Goal: Transaction & Acquisition: Purchase product/service

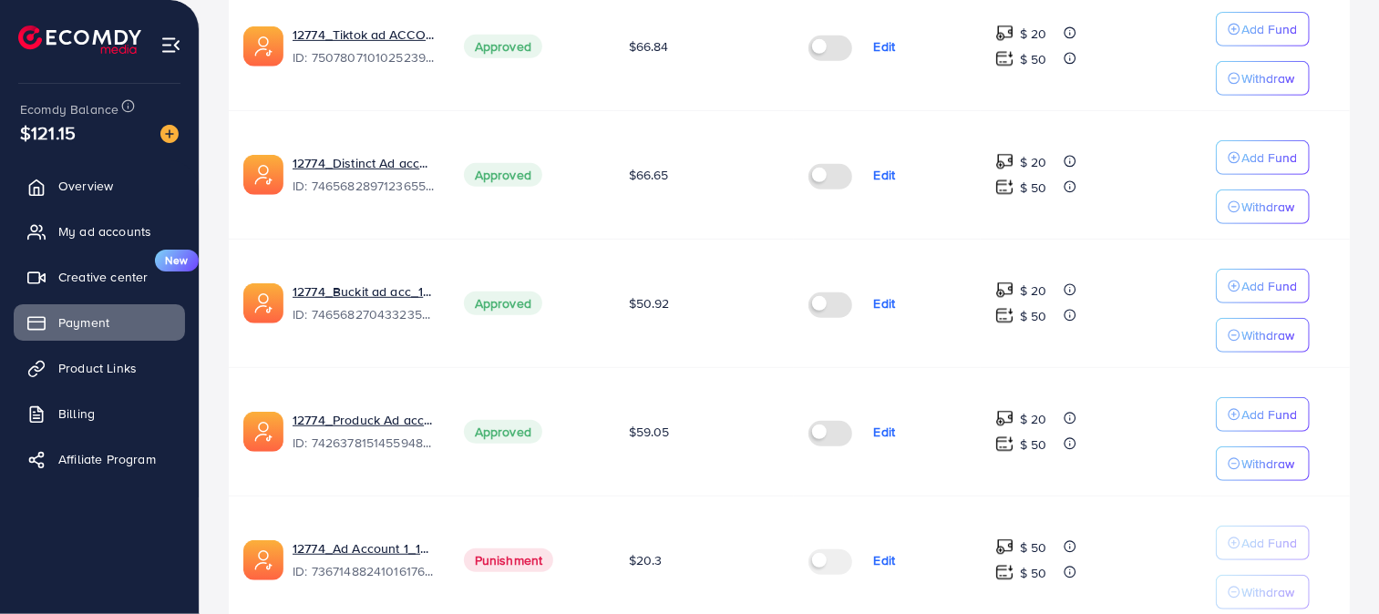
scroll to position [572, 0]
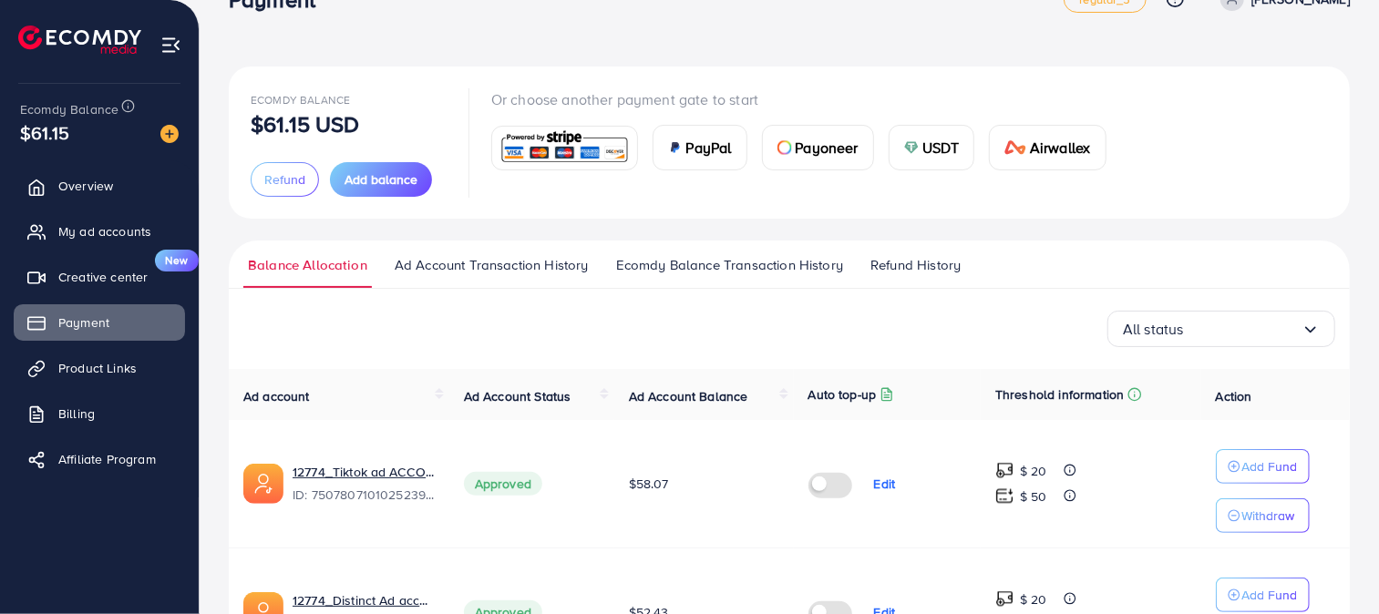
scroll to position [56, 0]
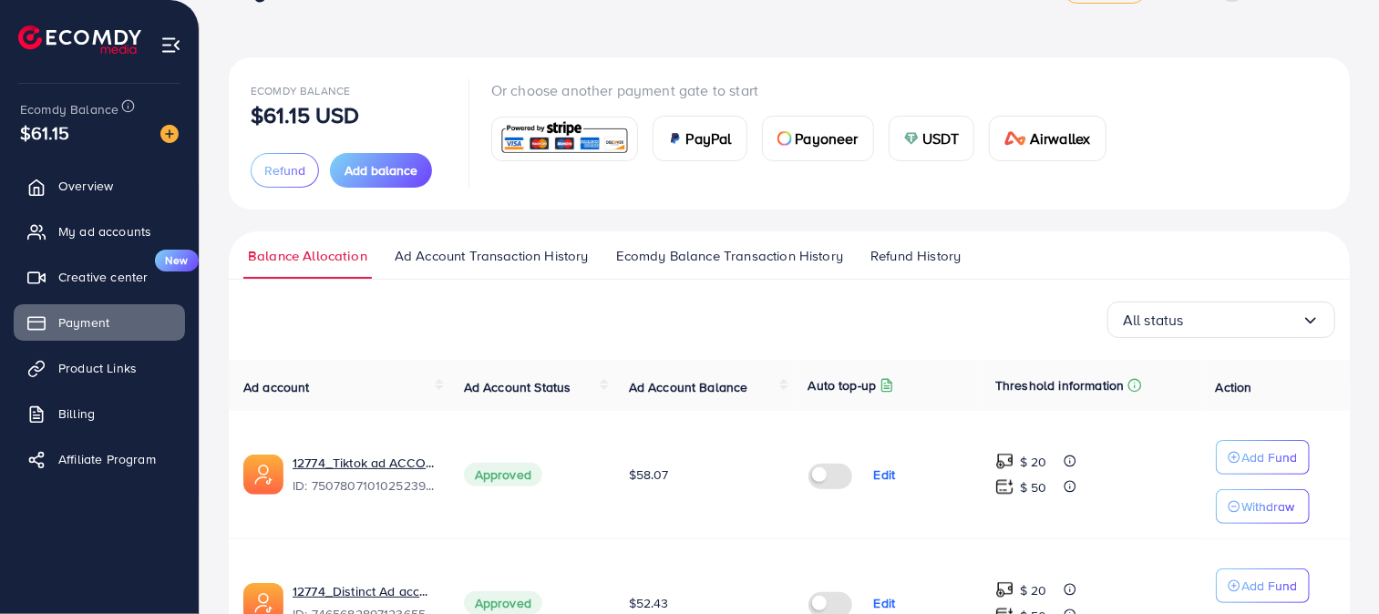
click at [948, 131] on span "USDT" at bounding box center [940, 139] width 37 height 22
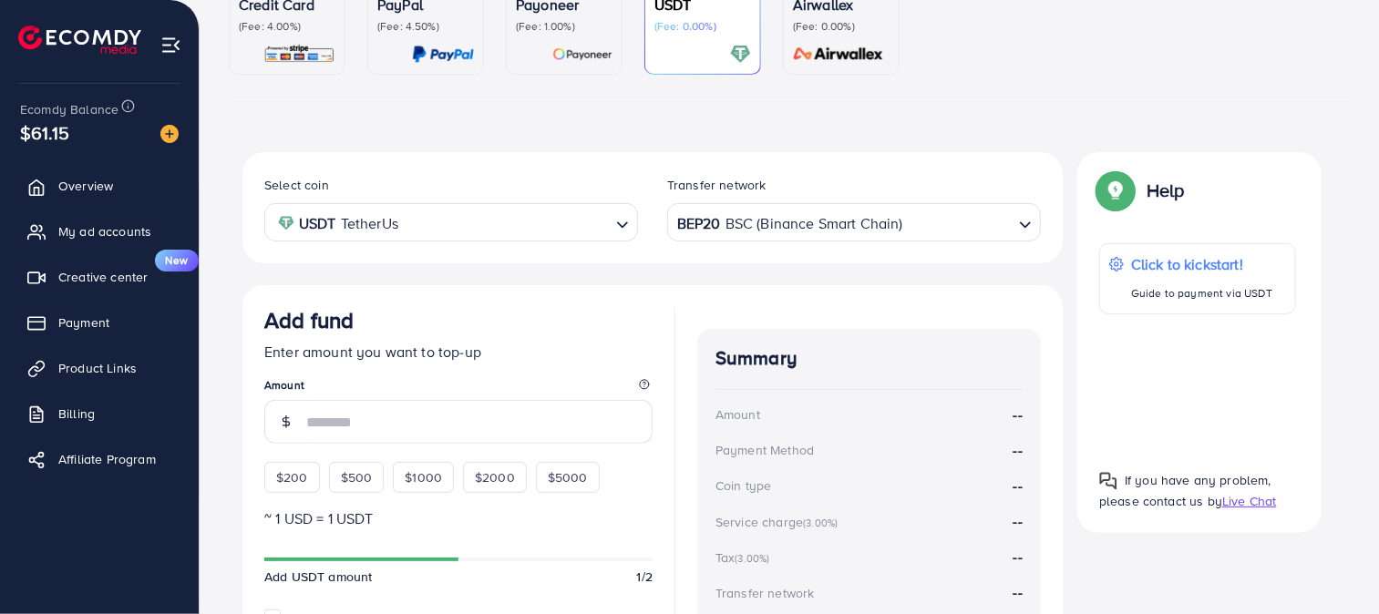
scroll to position [290, 0]
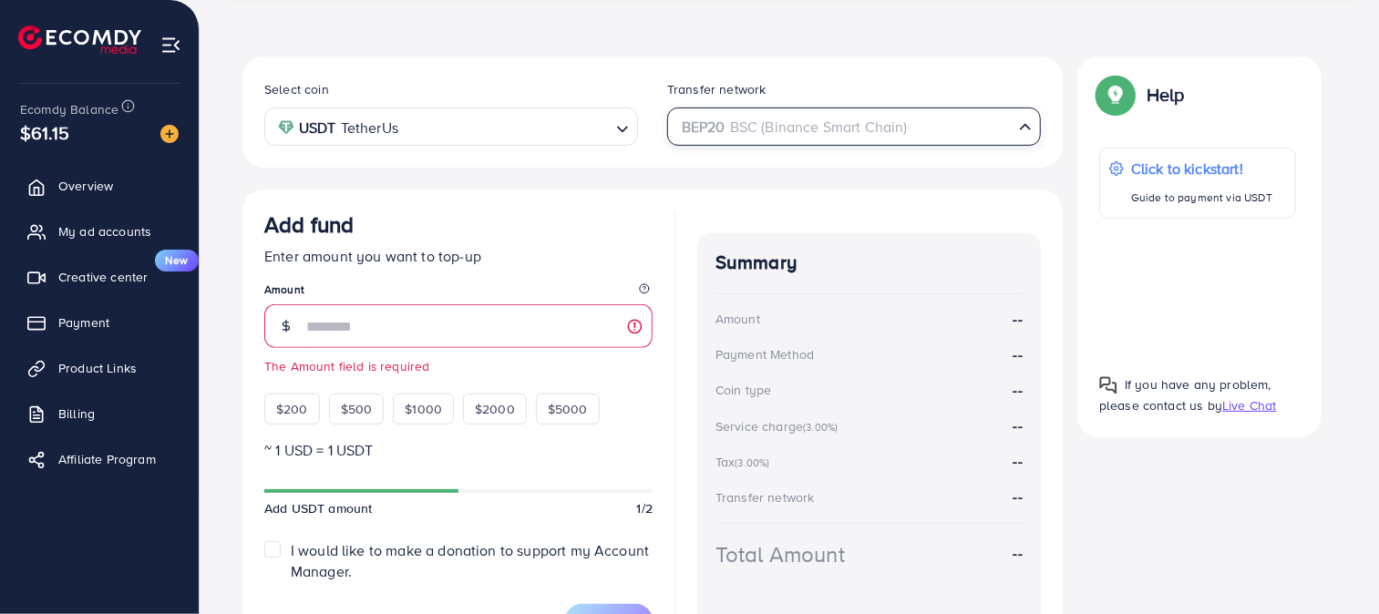
click at [828, 131] on div "BEP20 BSC (Binance Smart Chain)" at bounding box center [844, 125] width 340 height 32
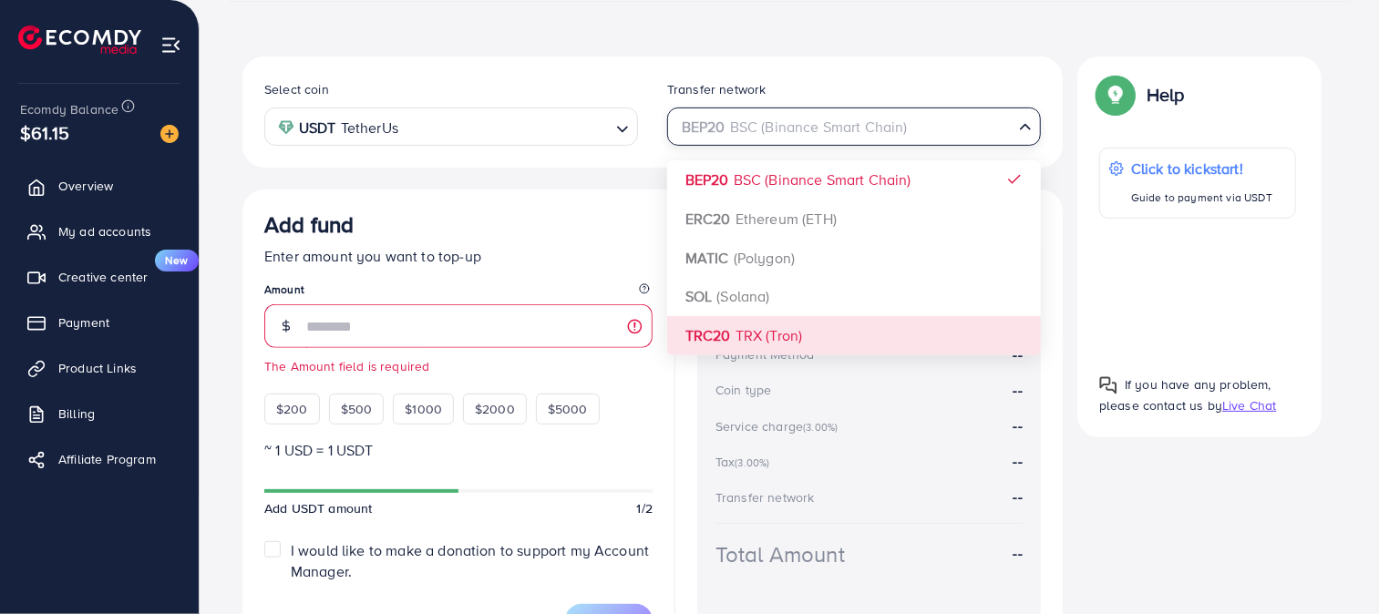
click at [688, 335] on div "Select coin USDT TetherUs Loading... Transfer network BEP20 BSC (Binance Smart …" at bounding box center [652, 358] width 820 height 603
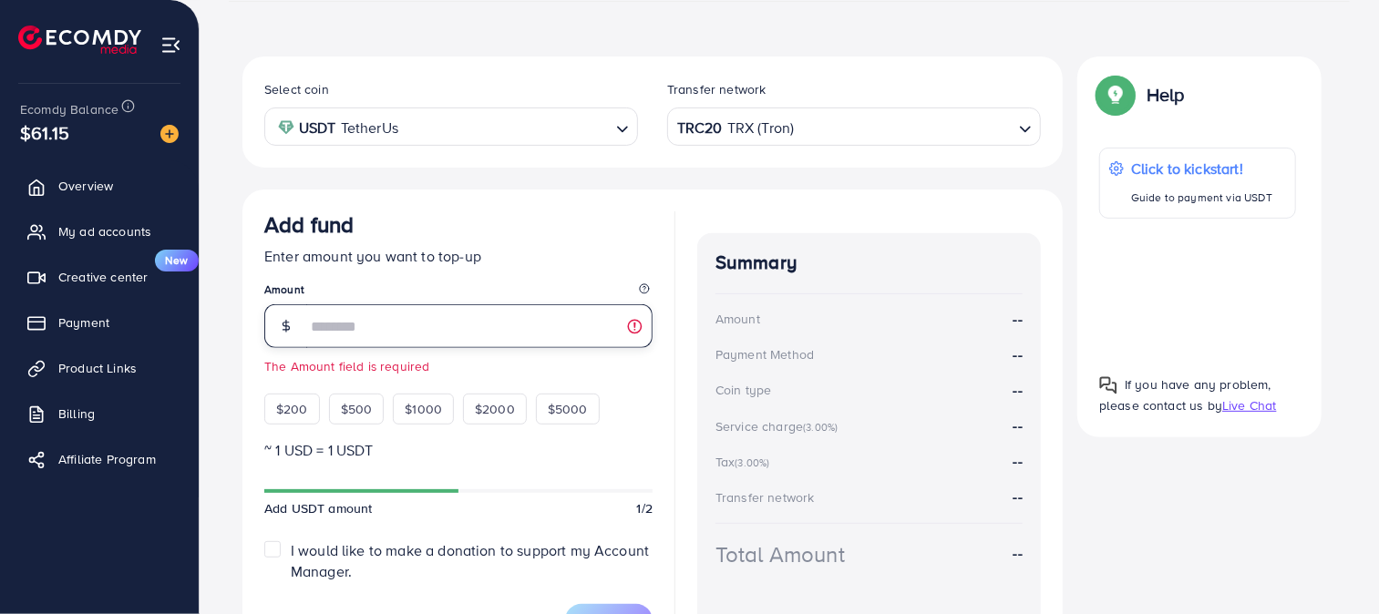
click at [513, 335] on input "number" at bounding box center [479, 326] width 346 height 44
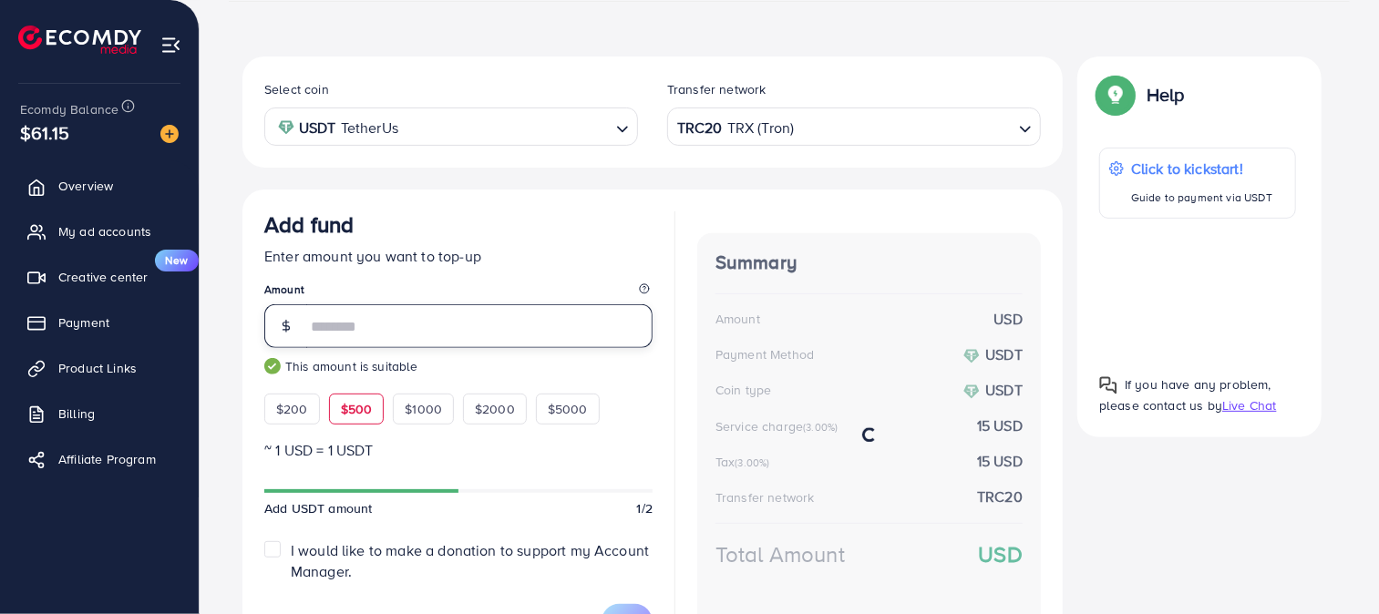
type input "***"
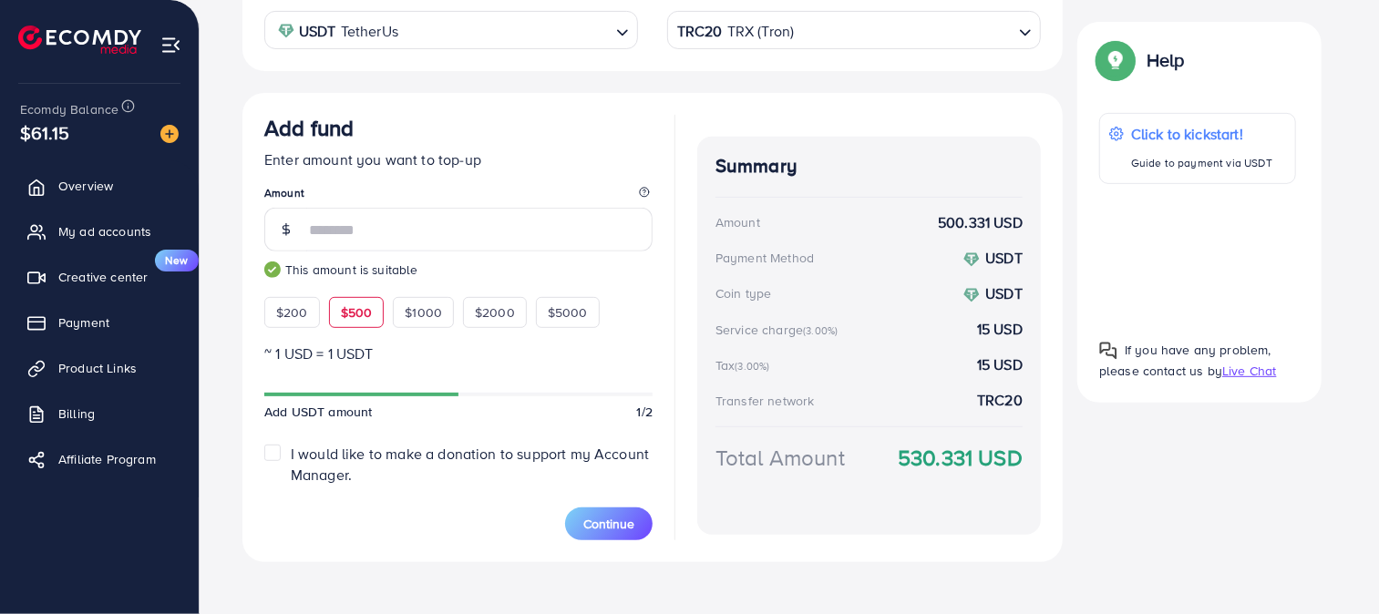
scroll to position [390, 0]
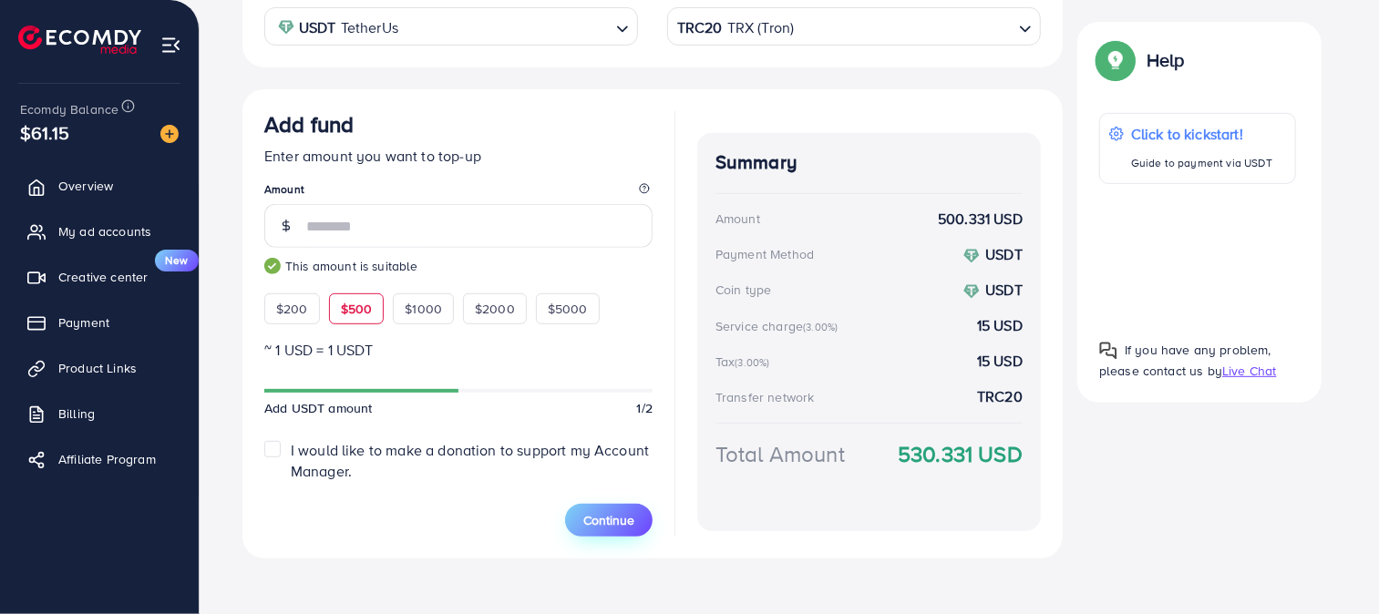
click at [602, 521] on span "Continue" at bounding box center [608, 520] width 51 height 18
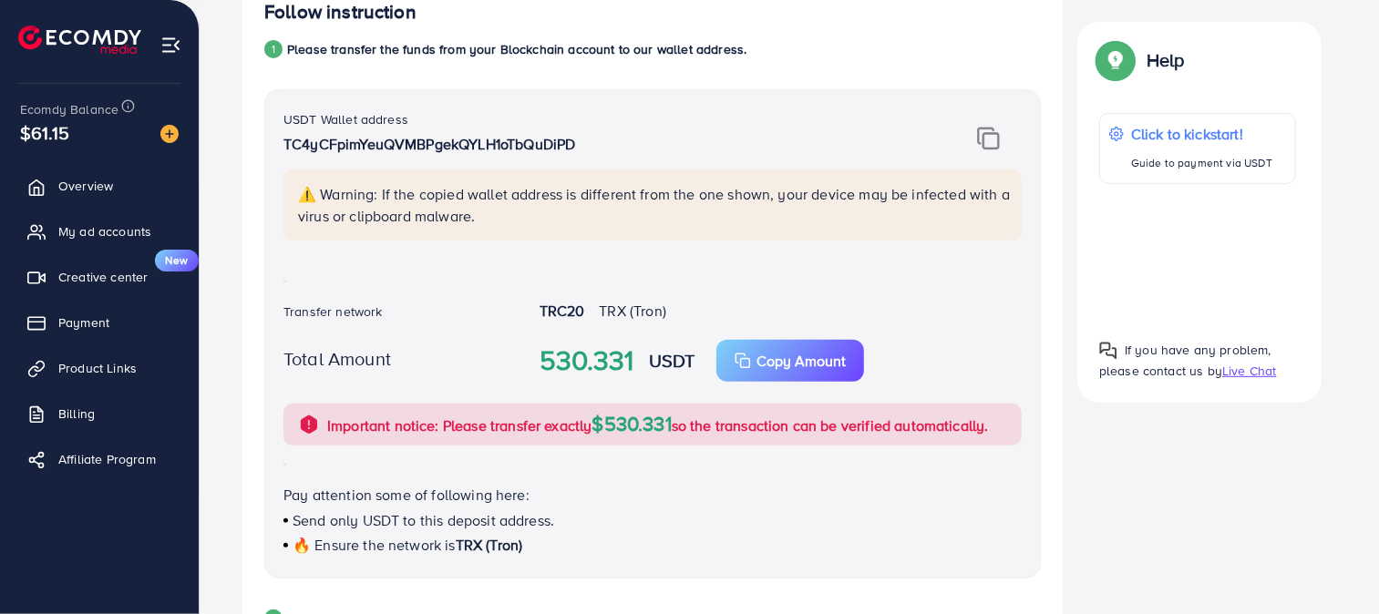
scroll to position [363, 0]
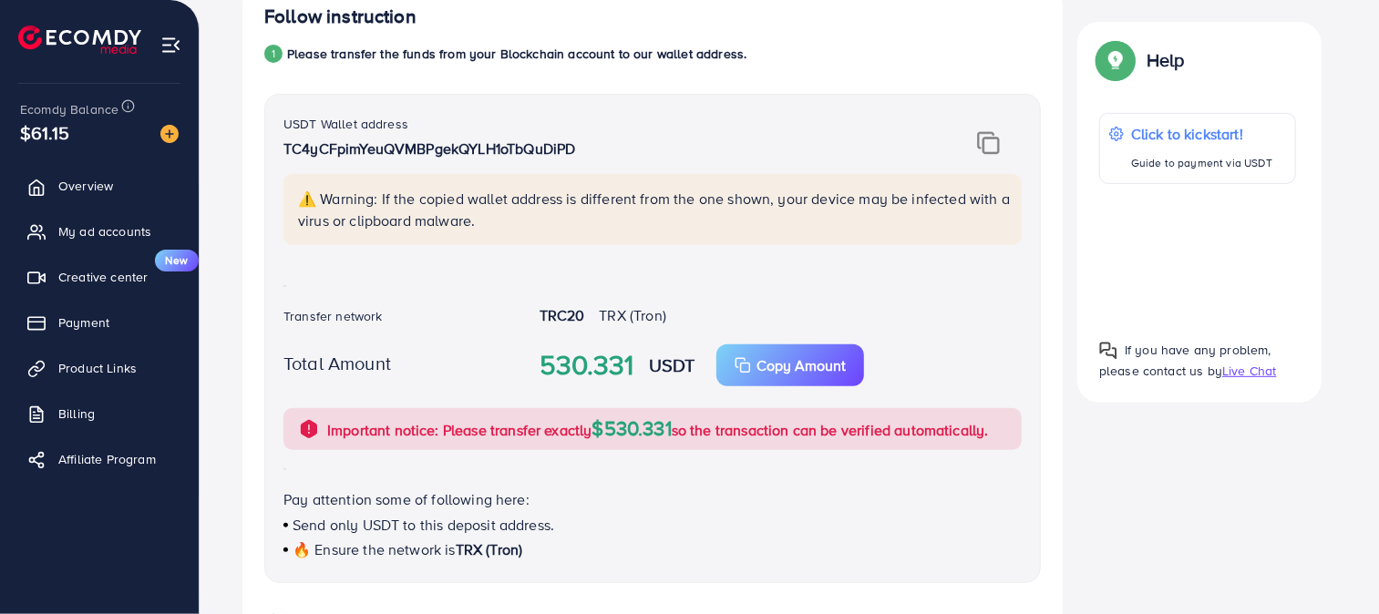
click at [490, 371] on div "Total Amount" at bounding box center [397, 365] width 256 height 31
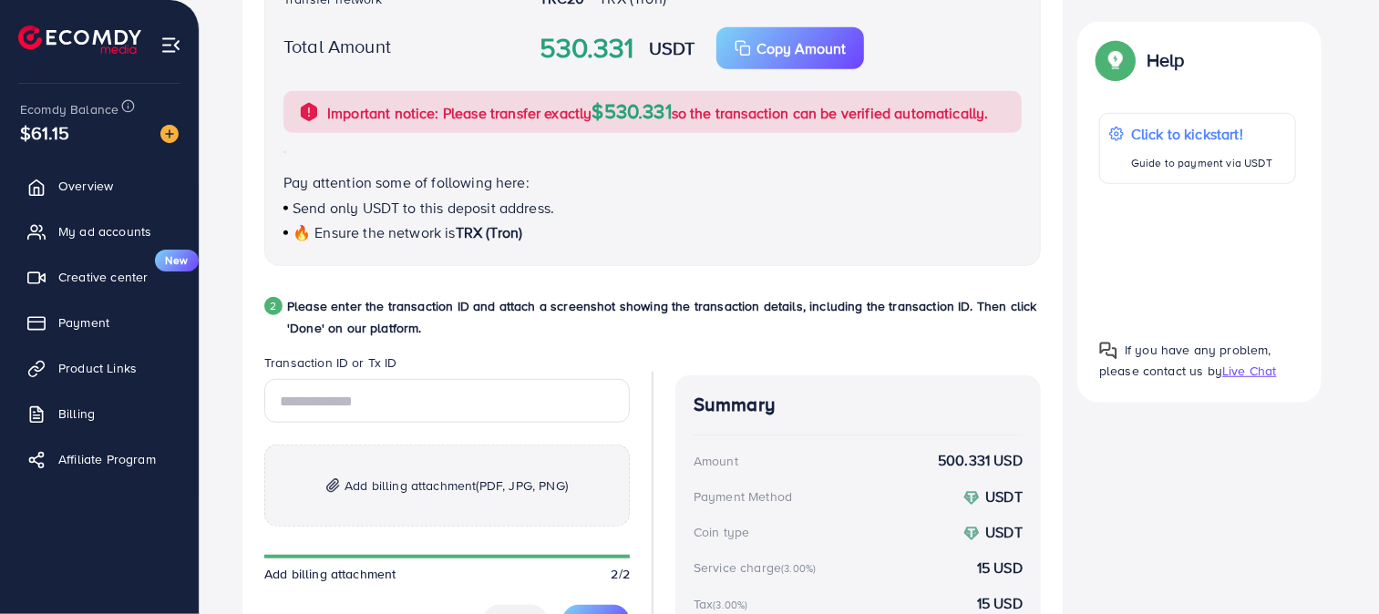
scroll to position [687, 0]
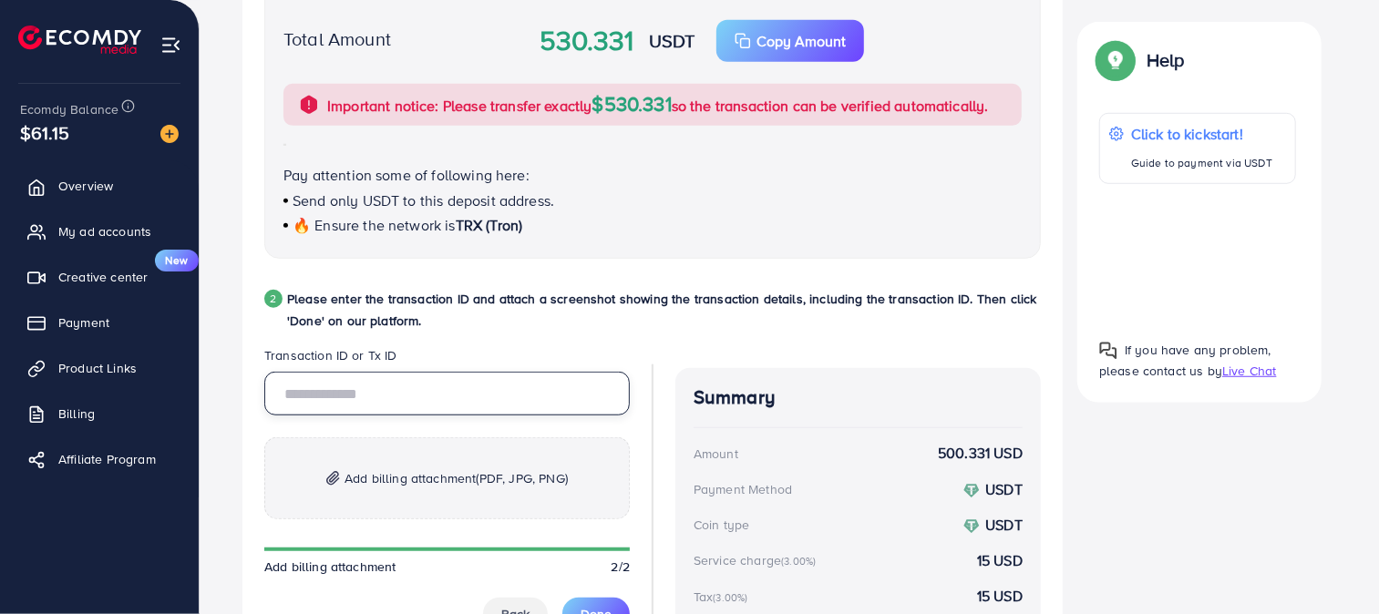
click at [425, 378] on input "text" at bounding box center [447, 394] width 366 height 44
paste input "**********"
type input "**********"
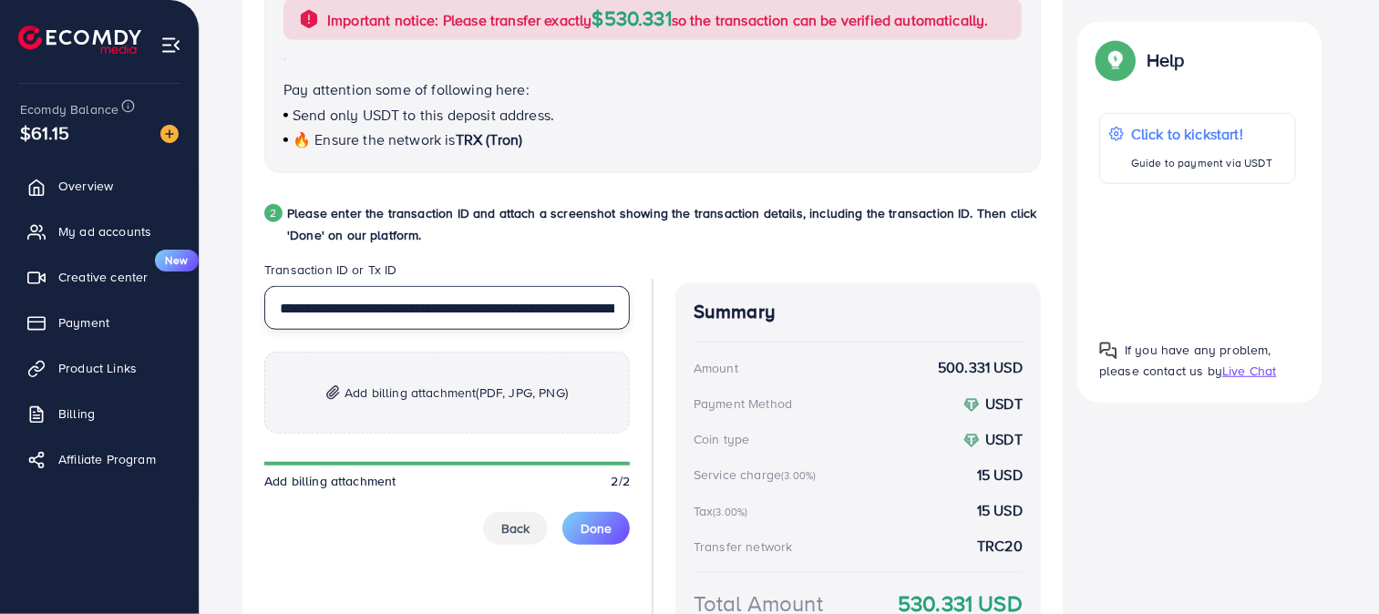
scroll to position [776, 0]
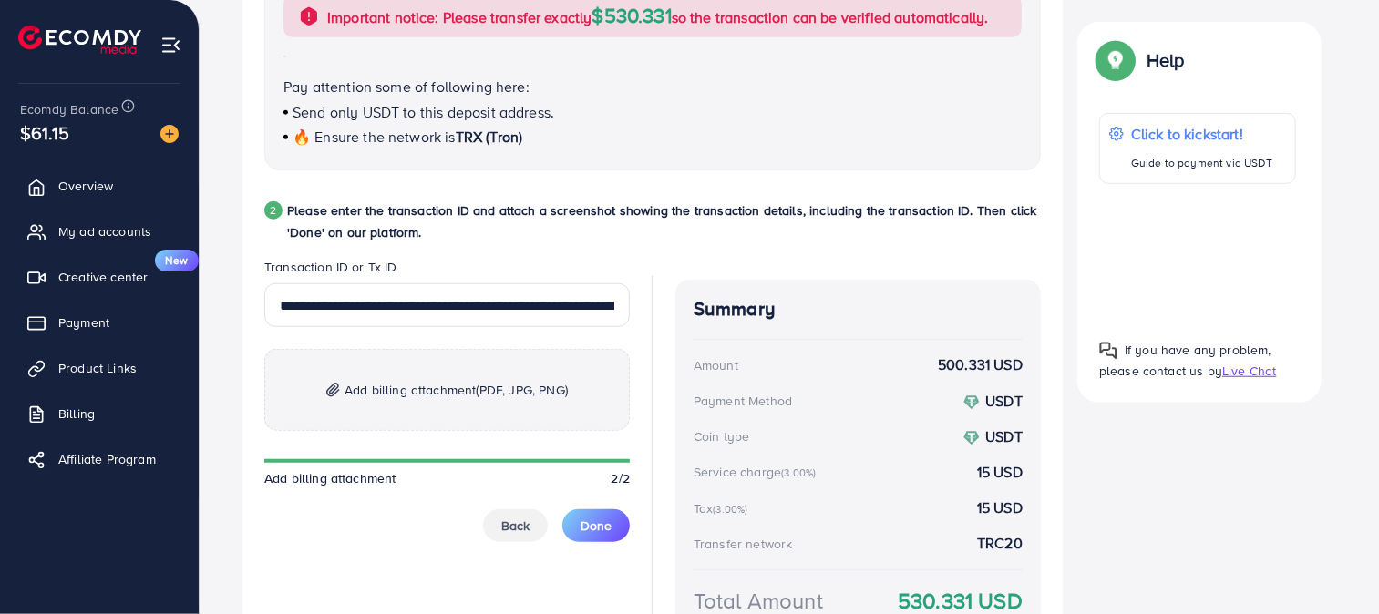
click at [460, 407] on p "Add billing attachment (PDF, JPG, PNG)" at bounding box center [447, 390] width 366 height 82
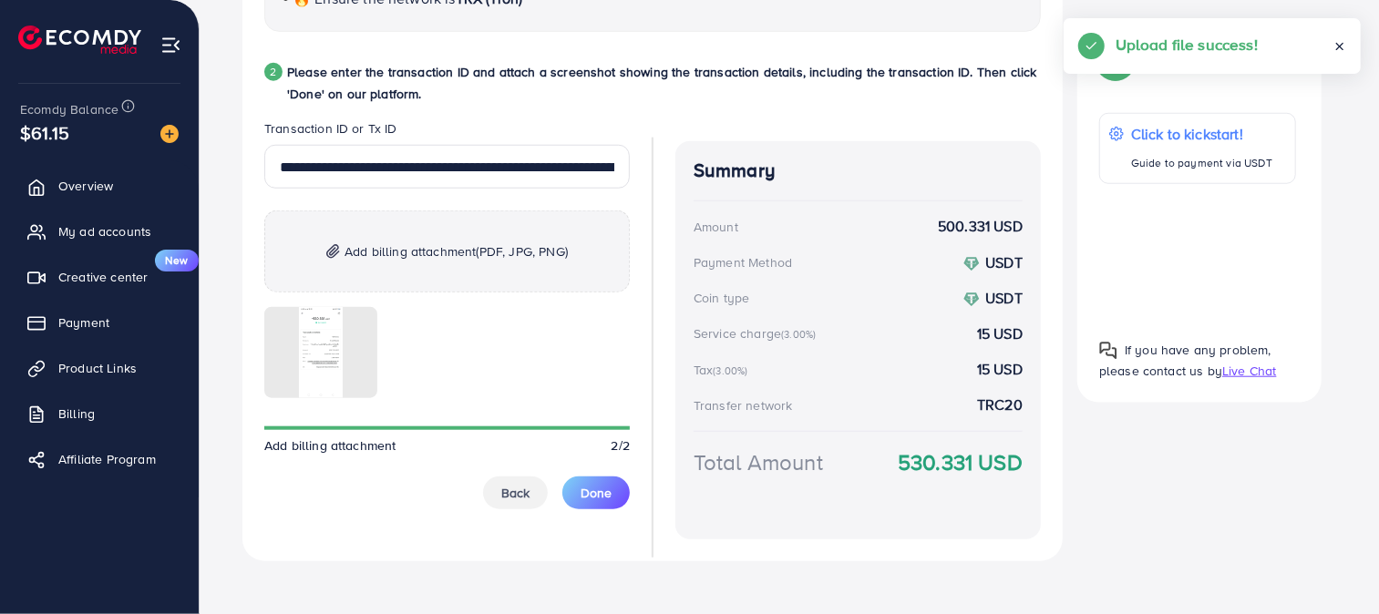
scroll to position [925, 0]
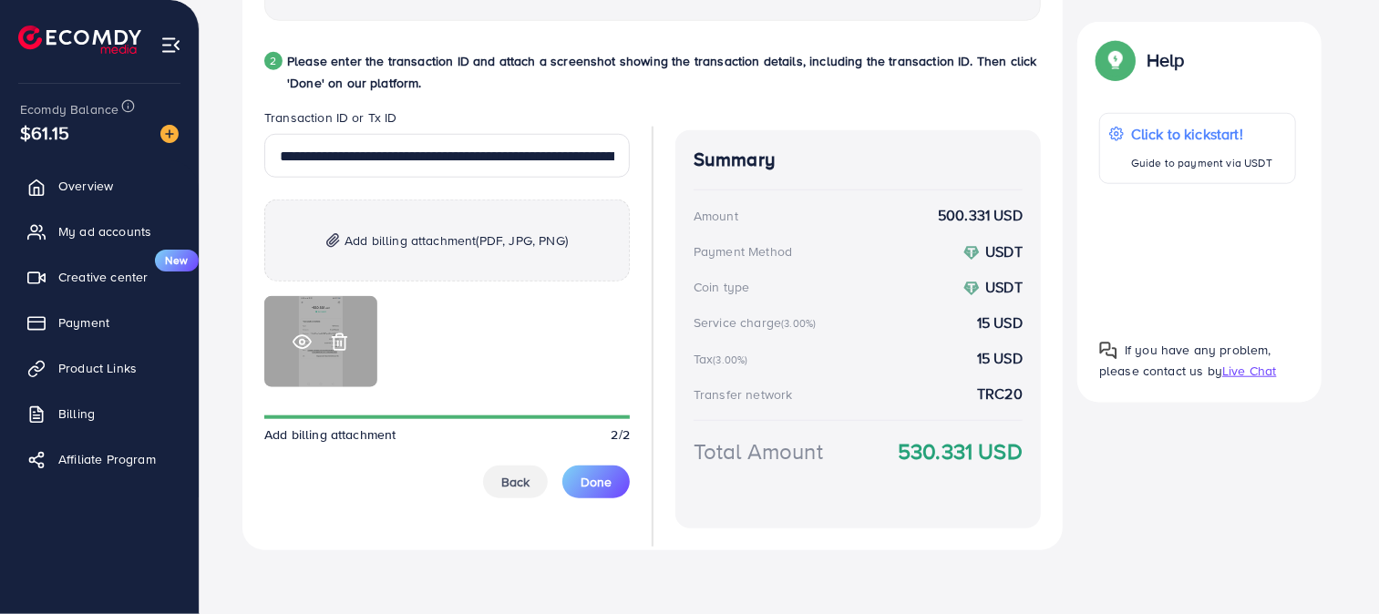
click at [306, 339] on icon at bounding box center [302, 342] width 19 height 19
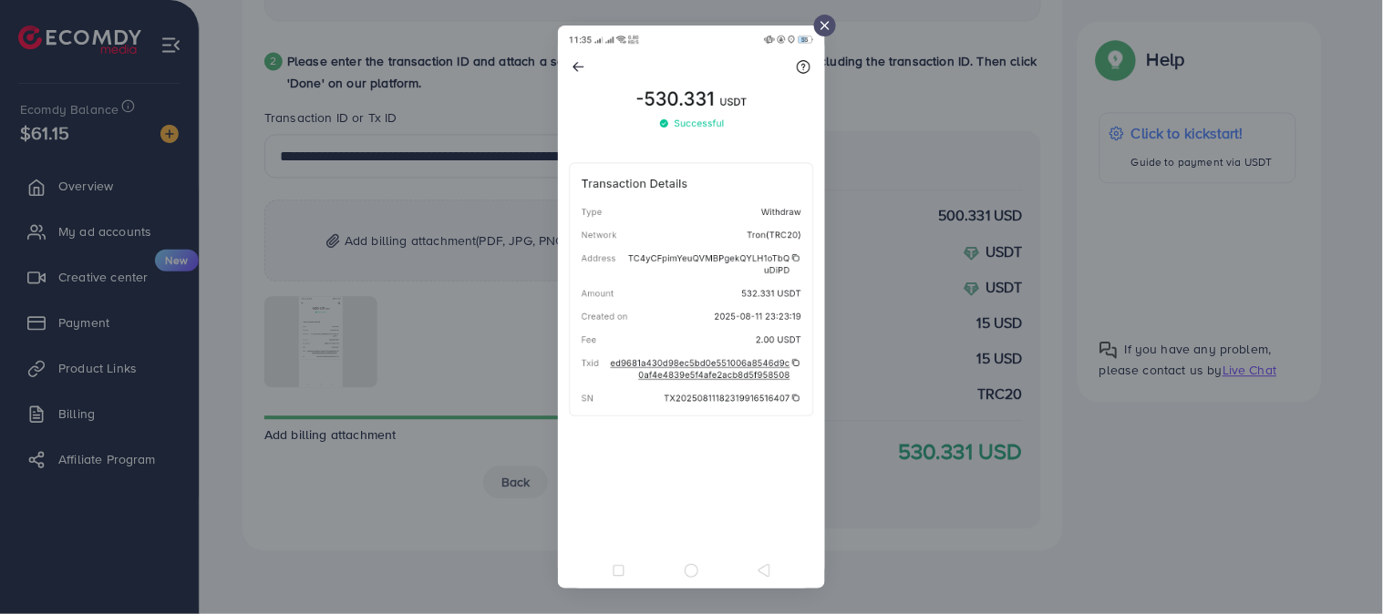
click at [417, 469] on div at bounding box center [691, 307] width 1383 height 614
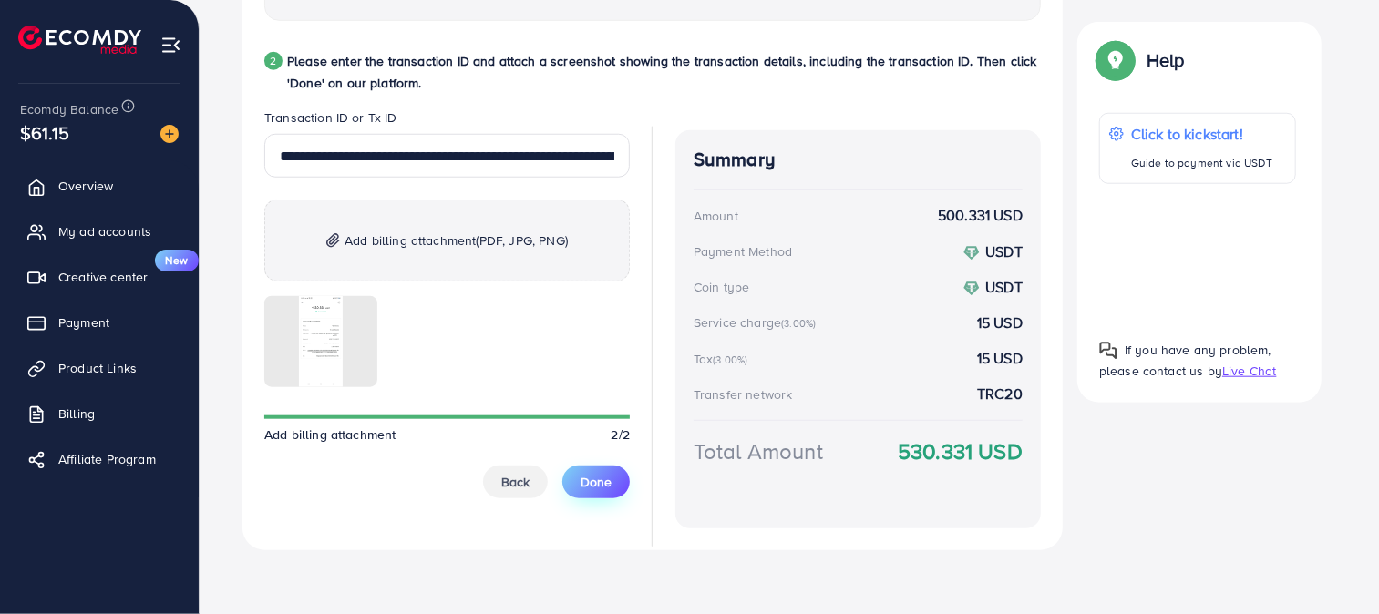
click at [611, 479] on span "Done" at bounding box center [596, 482] width 31 height 18
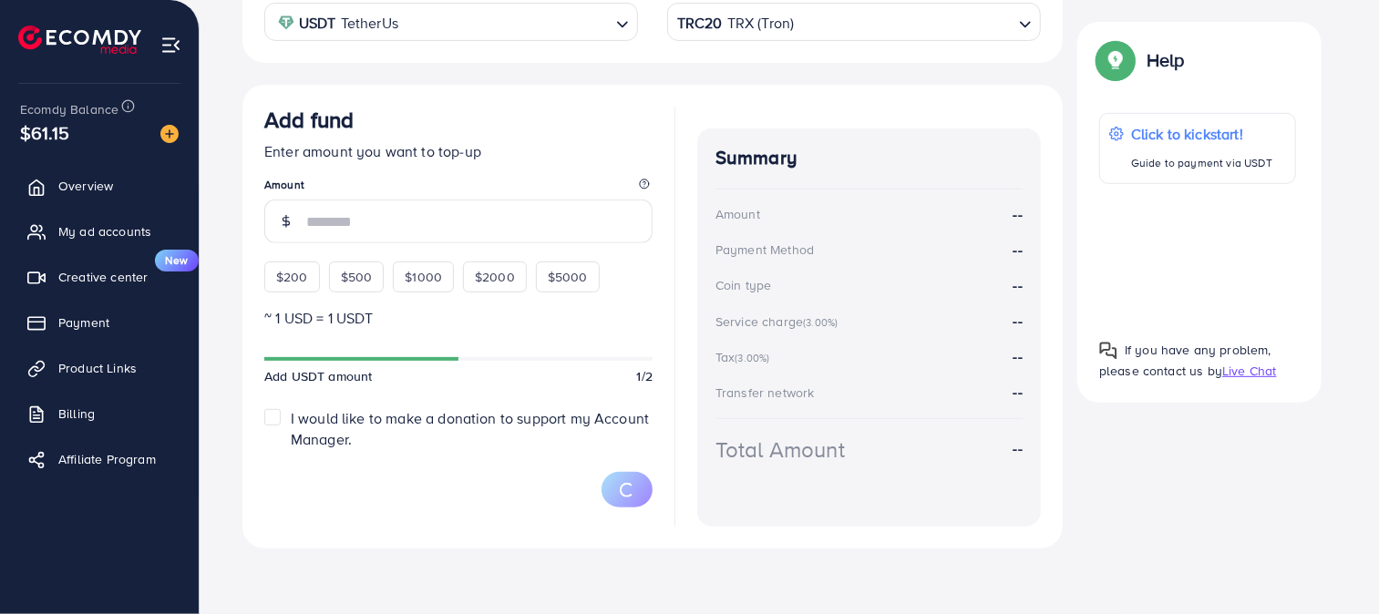
scroll to position [394, 0]
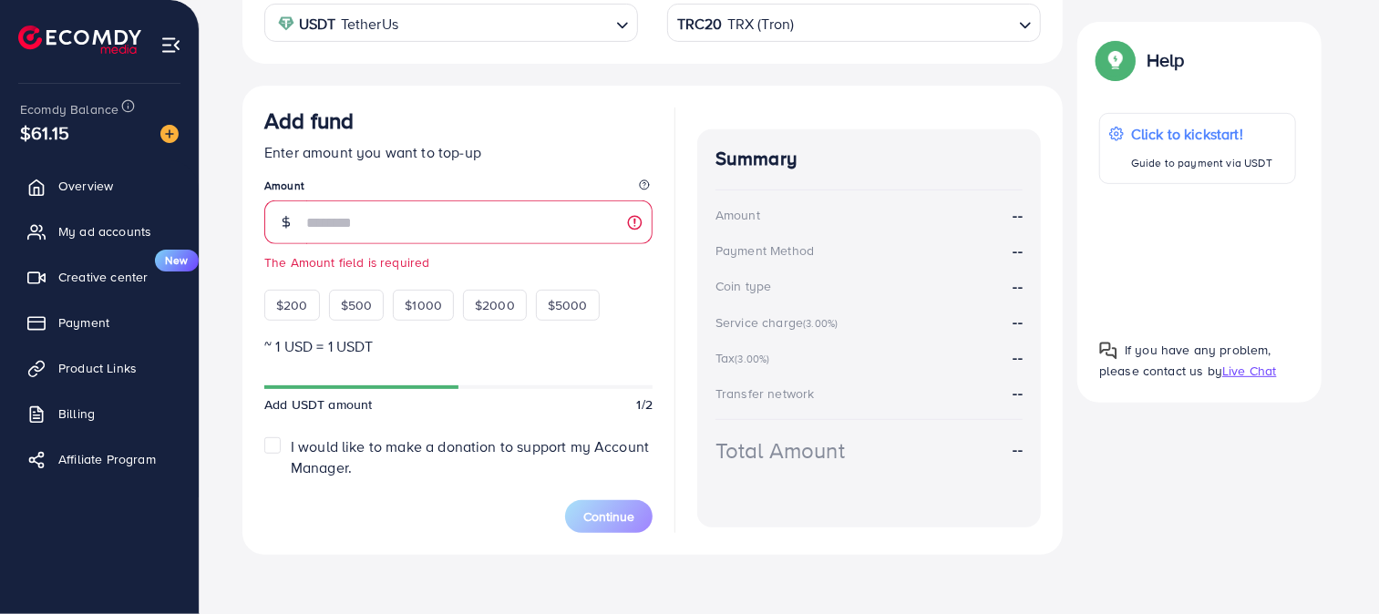
drag, startPoint x: 71, startPoint y: 317, endPoint x: 74, endPoint y: 132, distance: 185.1
click at [71, 317] on span "Payment" at bounding box center [83, 323] width 51 height 18
